Goal: Navigation & Orientation: Find specific page/section

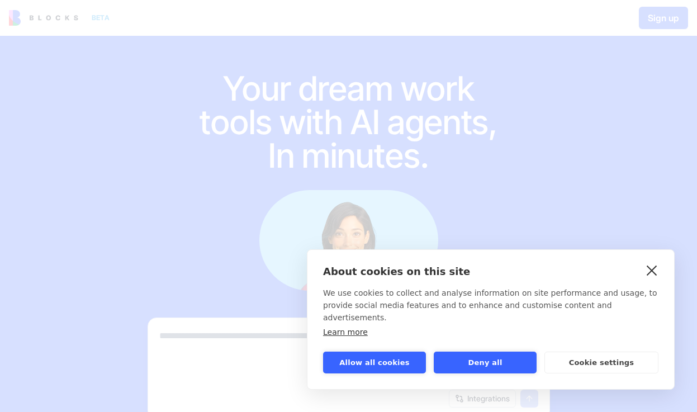
click at [649, 279] on link "close" at bounding box center [651, 270] width 17 height 18
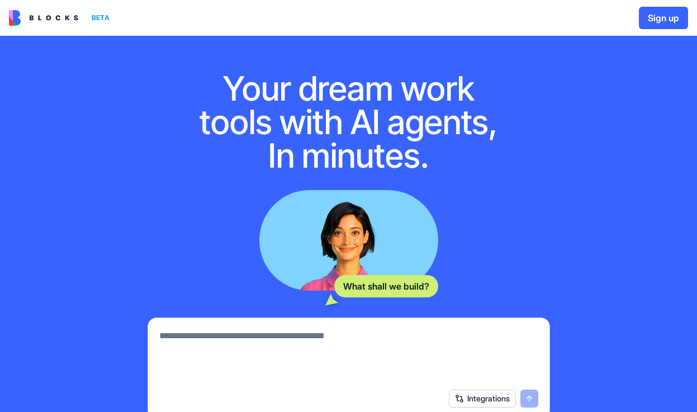
click at [169, 88] on div "Your dream work tools with AI agents, In minutes. What shall we build? Integrat…" at bounding box center [349, 236] width 438 height 401
click at [58, 22] on img at bounding box center [43, 18] width 69 height 16
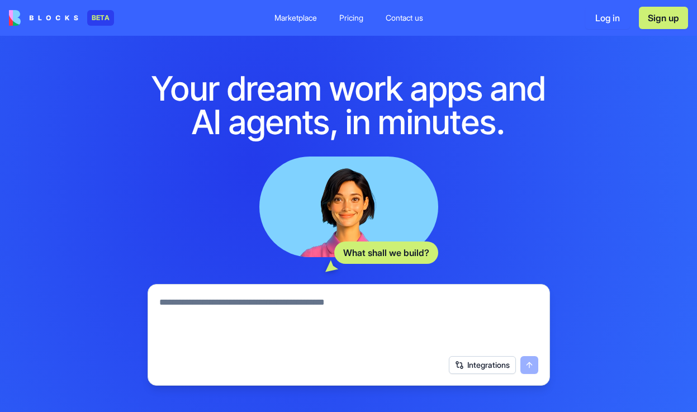
click at [277, 13] on div "Marketplace" at bounding box center [295, 17] width 42 height 11
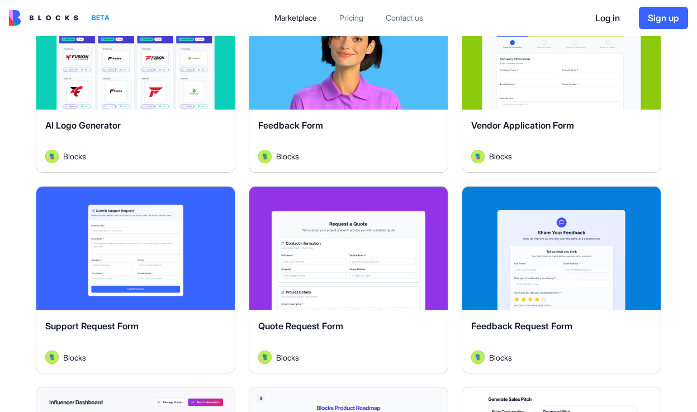
scroll to position [849, 0]
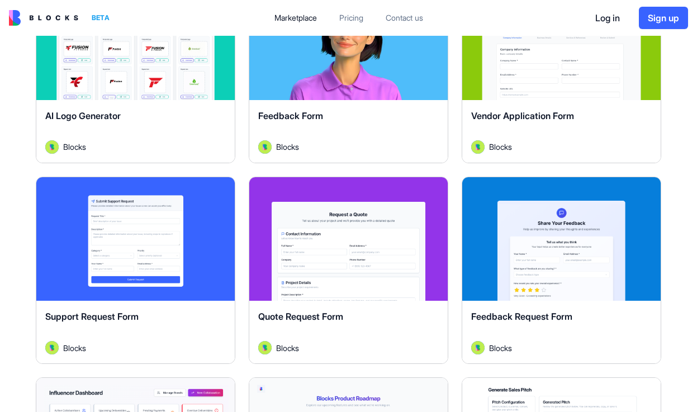
click at [205, 216] on div "Explore" at bounding box center [135, 239] width 198 height 124
